Goal: Information Seeking & Learning: Learn about a topic

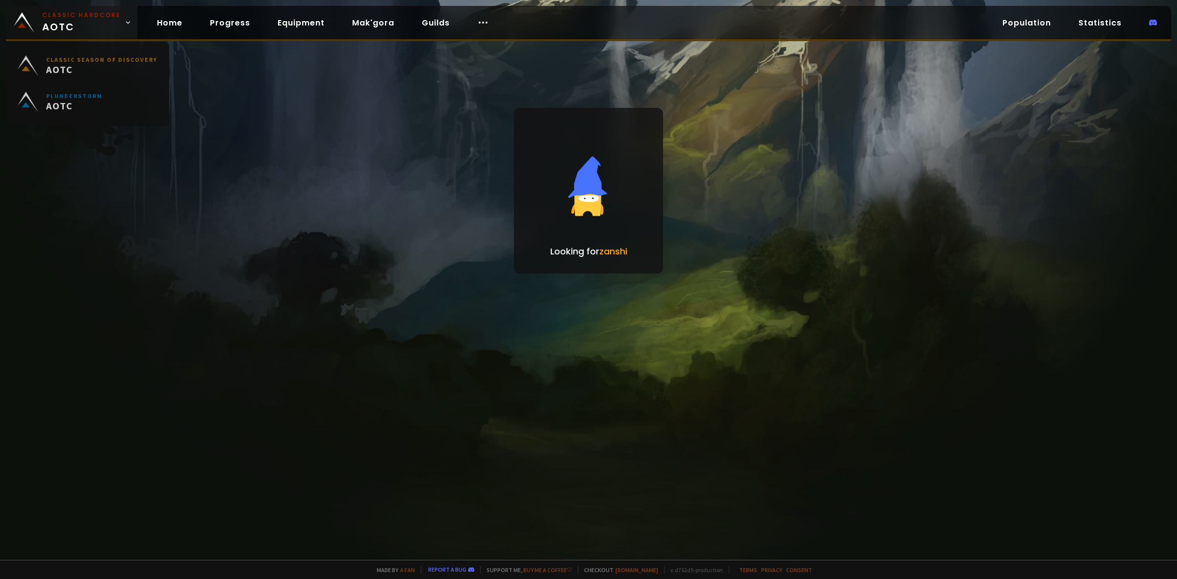
click at [63, 26] on span "Classic Hardcore AOTC" at bounding box center [81, 23] width 78 height 24
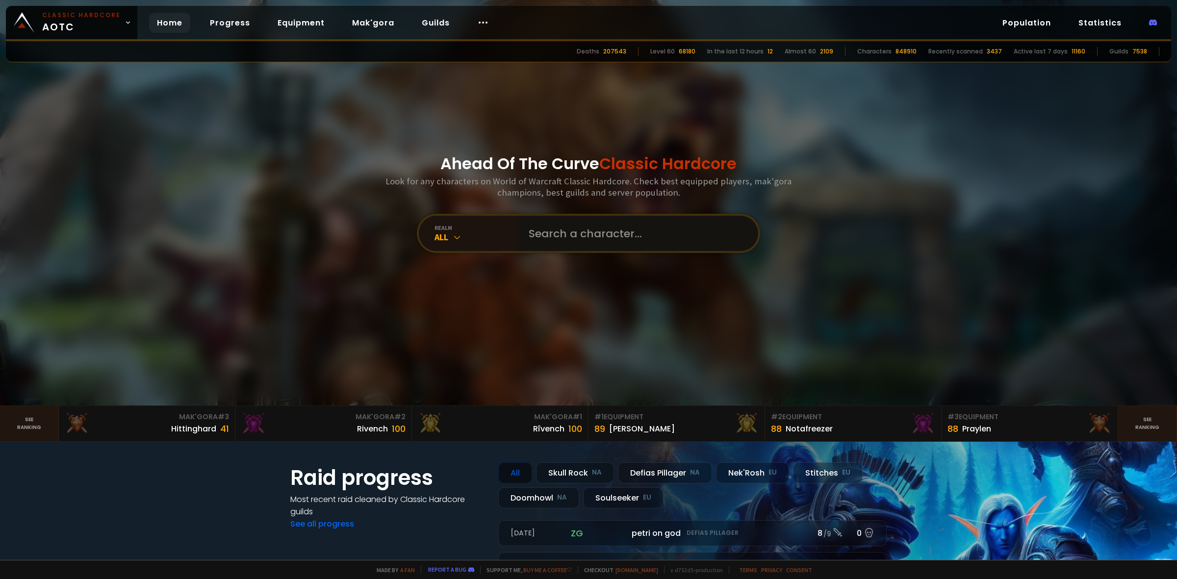
click at [531, 222] on input "text" at bounding box center [635, 233] width 224 height 35
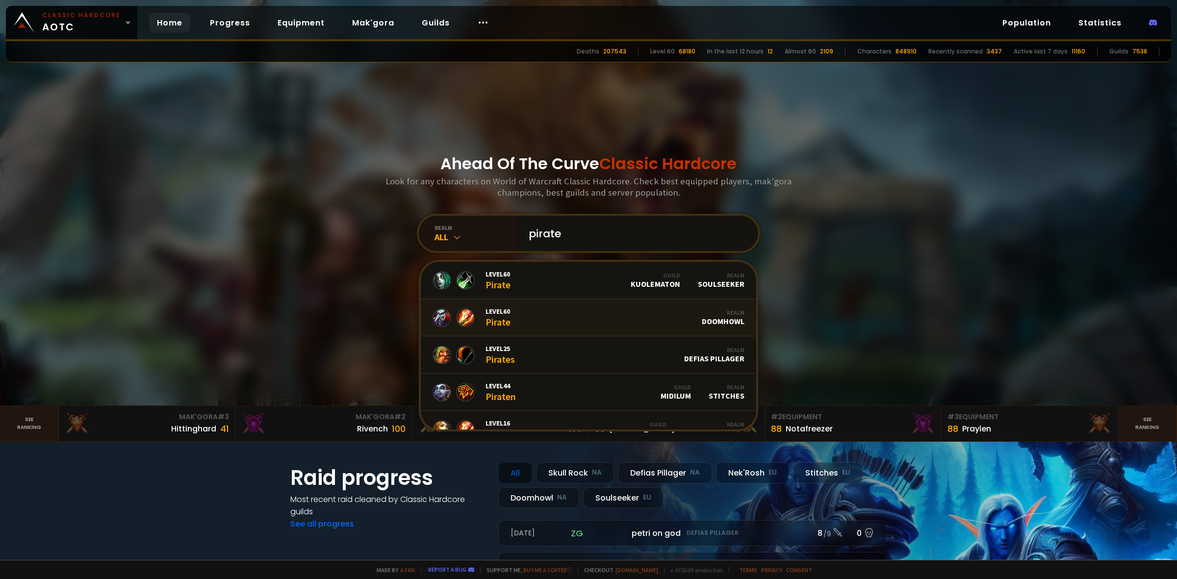
type input "pirate"
click at [501, 316] on div "Level 60 Pirate" at bounding box center [498, 317] width 25 height 21
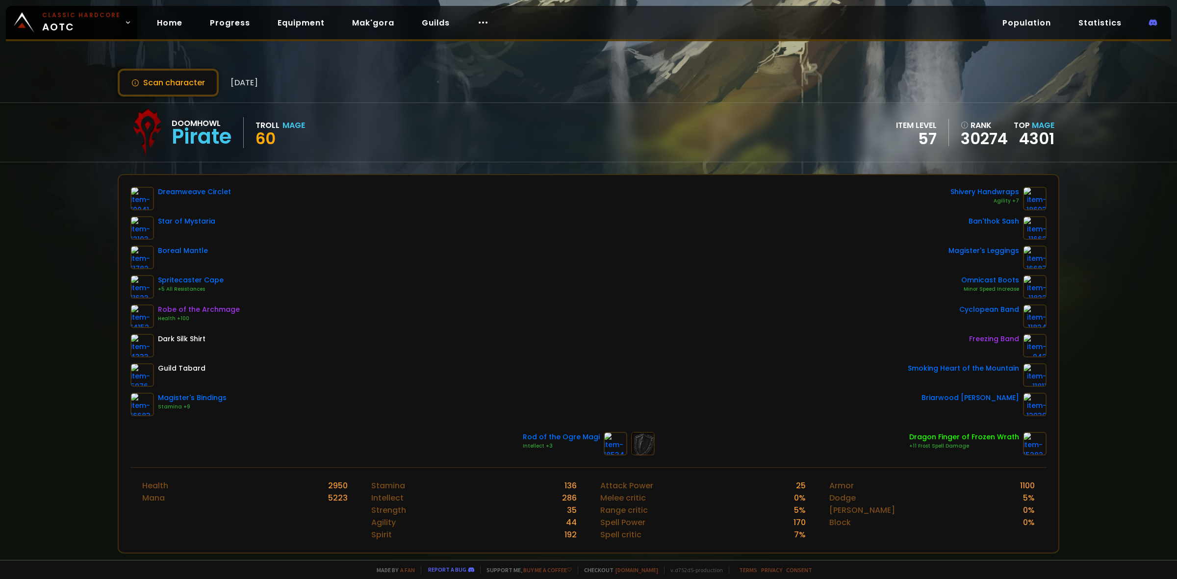
drag, startPoint x: 373, startPoint y: 5, endPoint x: 366, endPoint y: 20, distance: 15.6
click at [373, 6] on div "Classic Hardcore AOTC Home Progress Equipment Mak'gora Guilds Population Statis…" at bounding box center [589, 23] width 1166 height 35
click at [366, 20] on link "Mak'gora" at bounding box center [373, 23] width 58 height 20
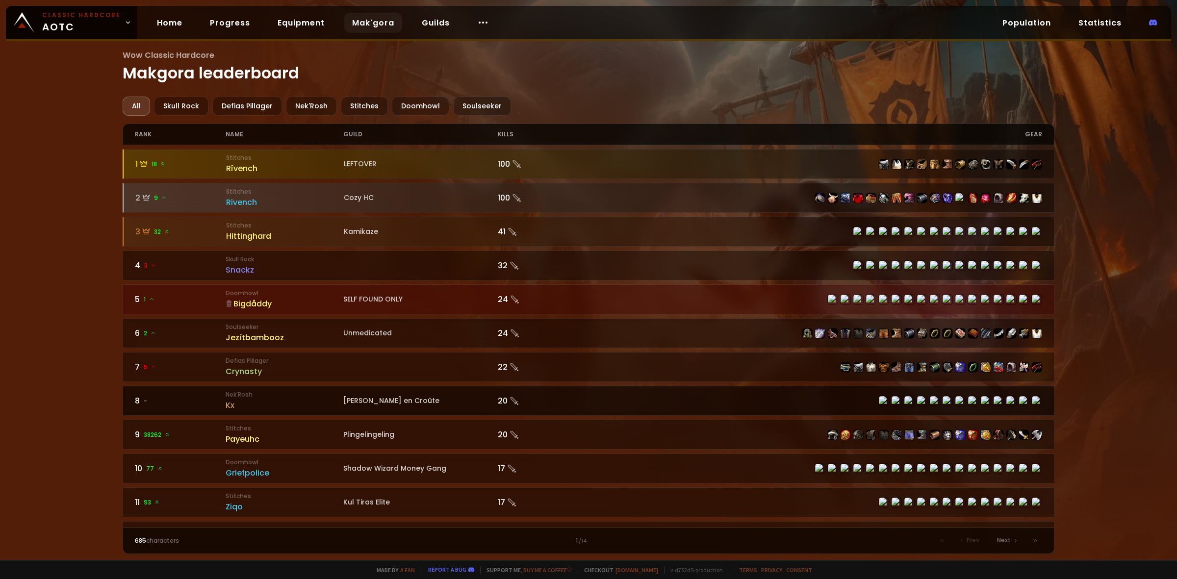
click at [558, 396] on div "20" at bounding box center [543, 401] width 91 height 12
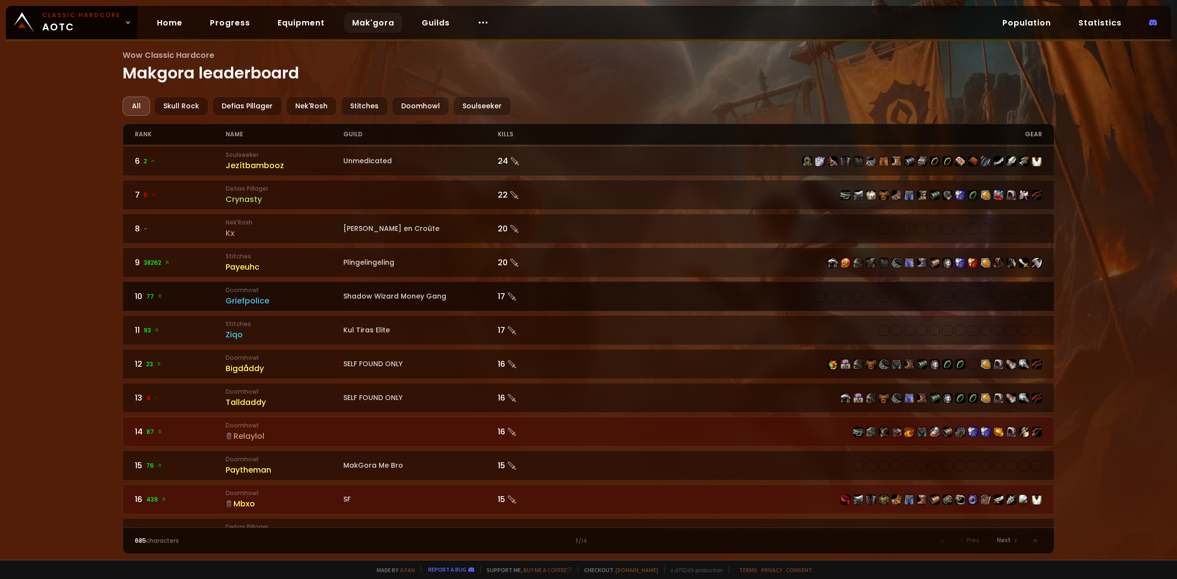
scroll to position [307, 0]
